Goal: Task Accomplishment & Management: Complete application form

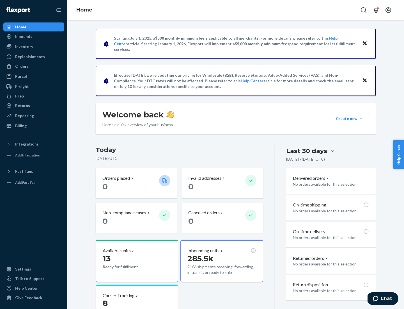
click at [361, 118] on button "Create new Create new inbound Create new order Create new product" at bounding box center [350, 118] width 38 height 11
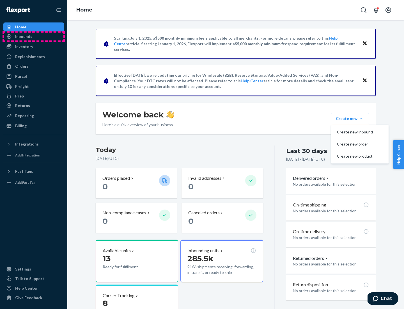
click at [34, 36] on div "Inbounds" at bounding box center [33, 37] width 59 height 8
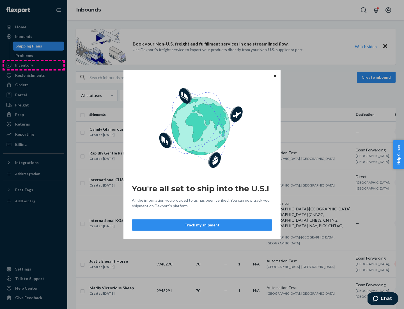
click at [34, 65] on div "You're all set to ship into the U.S.! All the information you provided to us ha…" at bounding box center [202, 154] width 404 height 309
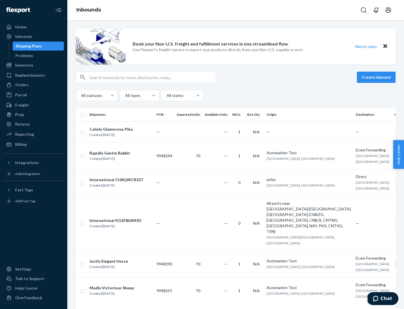
click at [236, 10] on div "Inbounds" at bounding box center [235, 10] width 337 height 20
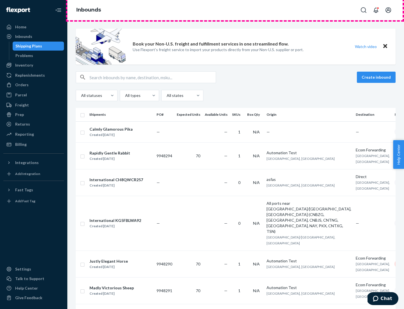
click at [236, 10] on div "Inbounds" at bounding box center [235, 10] width 337 height 20
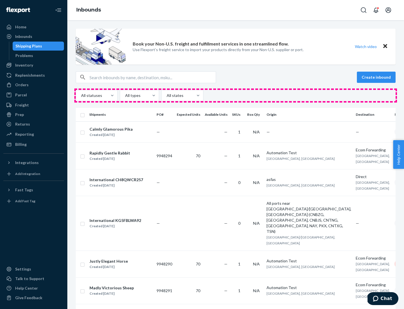
click at [236, 95] on div "All statuses All types All states" at bounding box center [236, 95] width 320 height 11
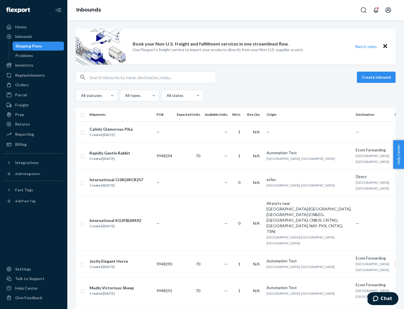
click at [28, 46] on div "Shipping Plans" at bounding box center [28, 46] width 27 height 6
click at [377, 77] on button "Create inbound" at bounding box center [376, 77] width 39 height 11
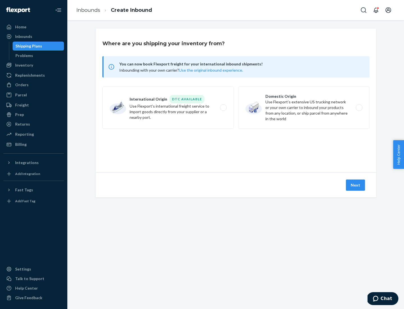
click at [168, 107] on label "International Origin DTC Available Use Flexport's international freight service…" at bounding box center [167, 107] width 131 height 42
click at [223, 107] on input "International Origin DTC Available Use Flexport's international freight service…" at bounding box center [225, 108] width 4 height 4
radio input "true"
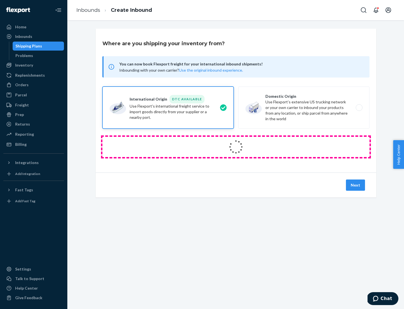
click at [236, 147] on icon at bounding box center [236, 147] width 22 height 22
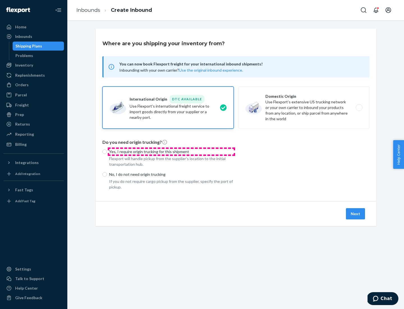
click at [171, 151] on p "Yes, I require origin trucking for this shipment" at bounding box center [171, 152] width 125 height 6
click at [107, 151] on input "Yes, I require origin trucking for this shipment" at bounding box center [104, 151] width 4 height 4
radio input "true"
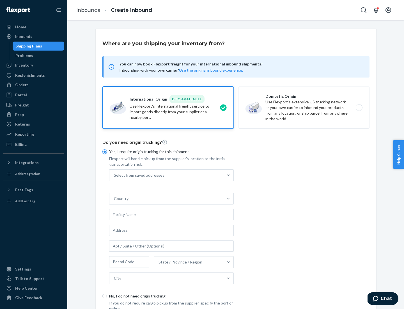
scroll to position [11, 0]
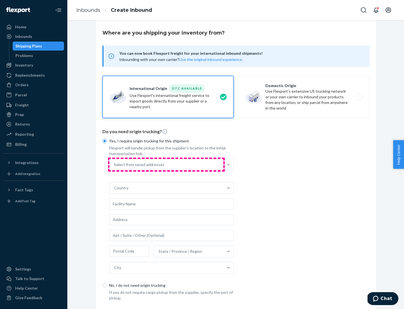
click at [166, 164] on div "Select from saved addresses" at bounding box center [166, 164] width 114 height 11
click at [114, 164] on input "Select from saved addresses" at bounding box center [114, 165] width 1 height 6
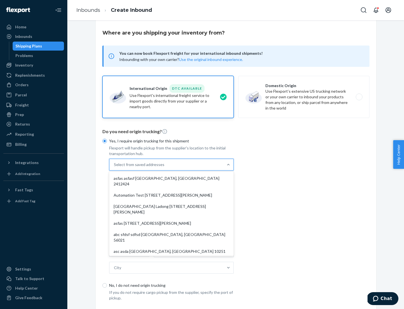
scroll to position [24, 0]
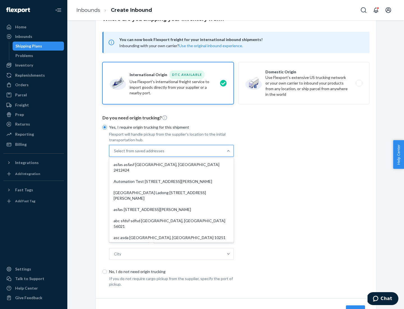
click at [171, 164] on div "asfas asfasf [GEOGRAPHIC_DATA], [GEOGRAPHIC_DATA] 2412424" at bounding box center [171, 167] width 122 height 17
click at [114, 153] on input "option asfas asfasf [GEOGRAPHIC_DATA], [GEOGRAPHIC_DATA] 2412424 focused, 1 of …" at bounding box center [114, 151] width 1 height 6
type input "asfas"
type input "asfasf"
type input "2412424"
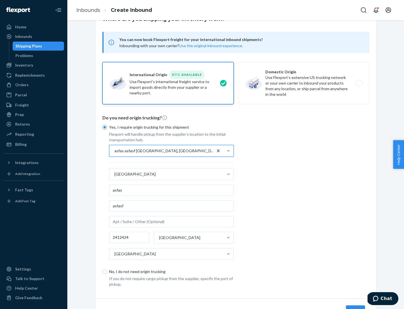
scroll to position [52, 0]
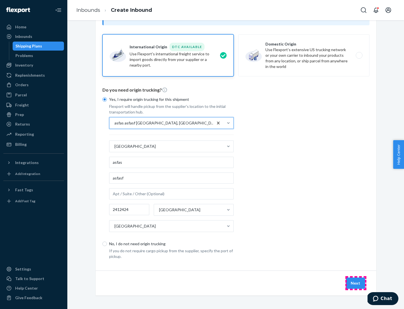
click at [356, 282] on button "Next" at bounding box center [355, 282] width 19 height 11
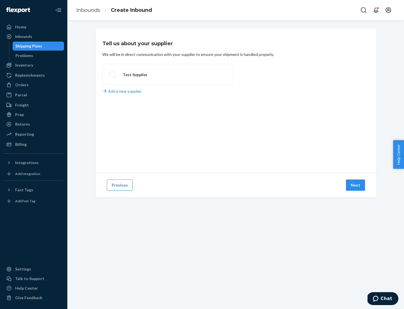
click at [168, 74] on label "Test Supplier" at bounding box center [167, 74] width 131 height 21
click at [113, 74] on input "Test Supplier" at bounding box center [111, 75] width 4 height 4
radio input "true"
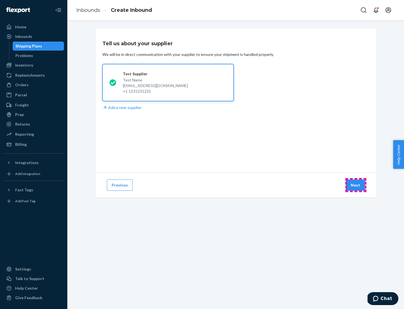
click at [356, 185] on button "Next" at bounding box center [355, 184] width 19 height 11
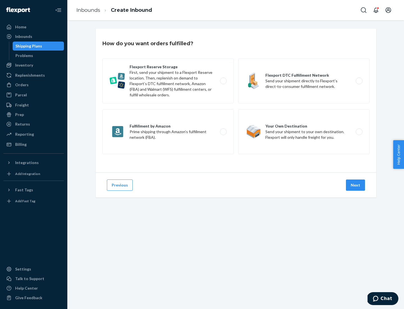
click at [168, 132] on label "Fulfillment by Amazon Prime shipping through Amazon’s fulfillment network (FBA)." at bounding box center [167, 131] width 131 height 45
click at [223, 132] on input "Fulfillment by Amazon Prime shipping through Amazon’s fulfillment network (FBA)." at bounding box center [225, 132] width 4 height 4
radio input "true"
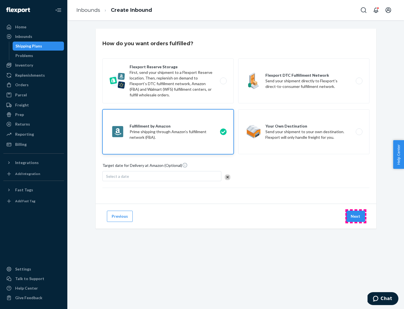
click at [356, 216] on button "Next" at bounding box center [355, 215] width 19 height 11
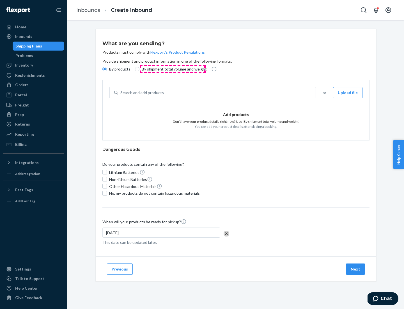
click at [173, 69] on p "By shipment total volume and weight" at bounding box center [174, 69] width 65 height 6
click at [139, 69] on input "By shipment total volume and weight" at bounding box center [137, 69] width 4 height 4
radio input "true"
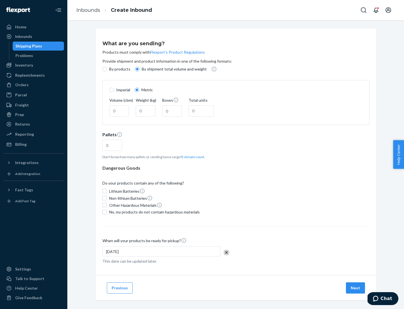
click at [119, 69] on p "By products" at bounding box center [119, 69] width 21 height 6
click at [107, 69] on input "By products" at bounding box center [104, 69] width 4 height 4
radio input "true"
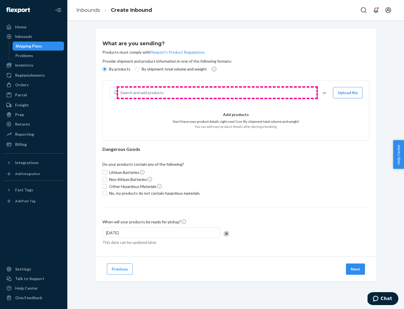
click at [217, 93] on div "Search and add products" at bounding box center [216, 93] width 197 height 10
click at [121, 93] on input "Search and add products" at bounding box center [120, 93] width 1 height 6
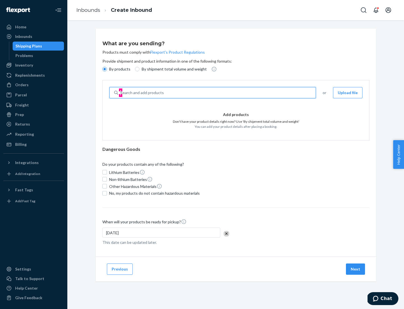
type input "test"
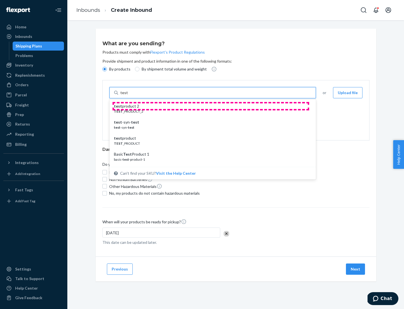
click at [211, 106] on div "test product 2" at bounding box center [210, 106] width 193 height 6
click at [128, 95] on input "test" at bounding box center [123, 93] width 7 height 6
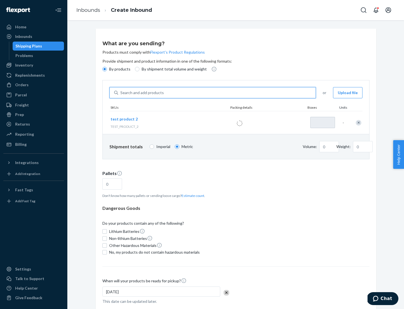
type input "1"
type input "0.02"
type input "22.23"
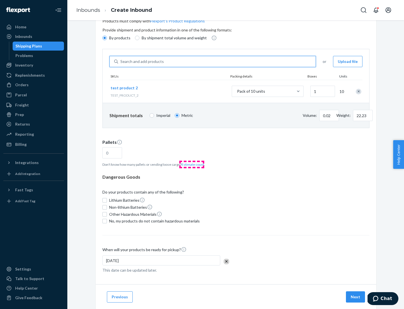
click at [192, 164] on button "Estimate count" at bounding box center [192, 164] width 23 height 5
type input "1"
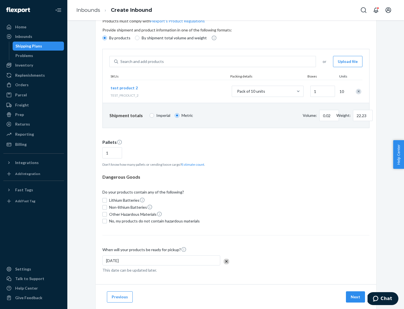
scroll to position [45, 0]
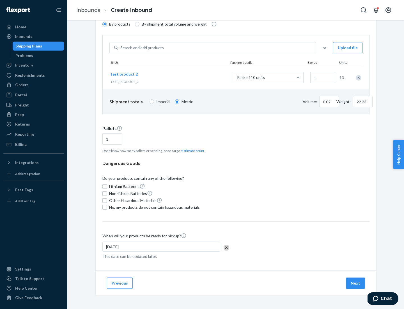
click at [153, 207] on span "No, my products do not contain hazardous materials" at bounding box center [154, 207] width 91 height 6
click at [107, 207] on input "No, my products do not contain hazardous materials" at bounding box center [104, 207] width 4 height 4
checkbox input "true"
click at [356, 283] on button "Next" at bounding box center [355, 282] width 19 height 11
